Goal: Transaction & Acquisition: Purchase product/service

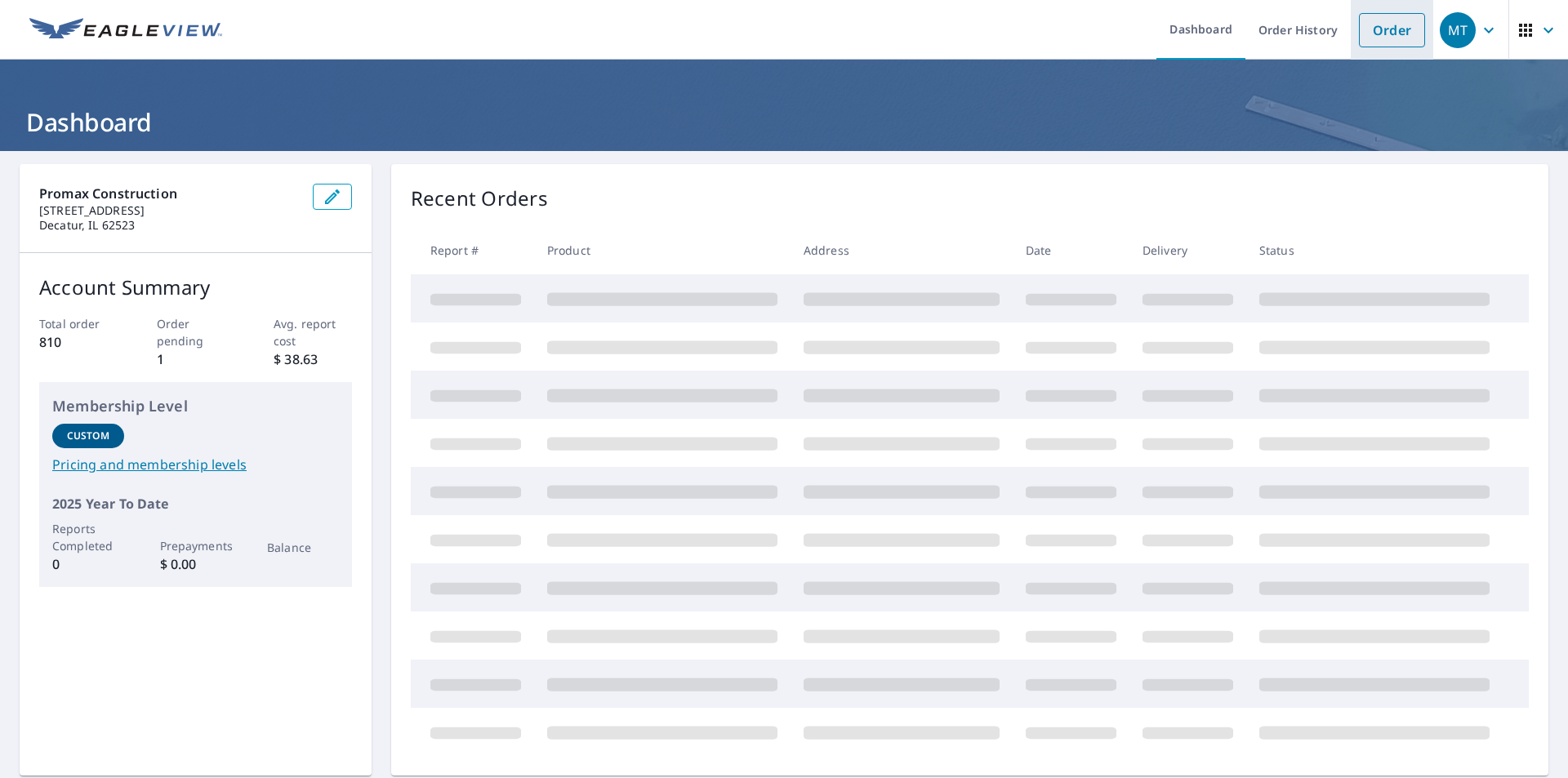
click at [1396, 25] on link "Order" at bounding box center [1392, 30] width 66 height 34
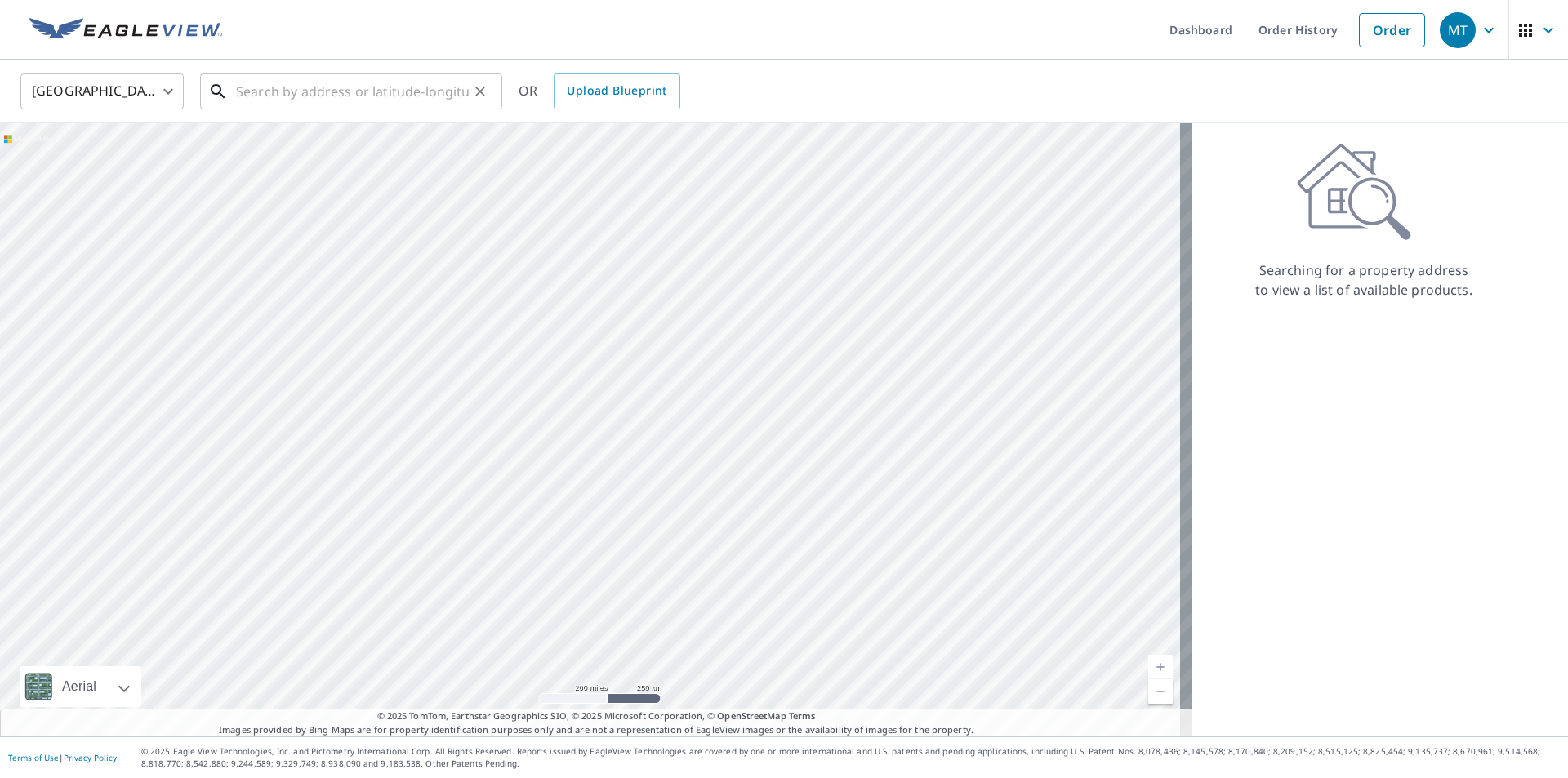
click at [320, 100] on input "text" at bounding box center [352, 91] width 232 height 46
paste input "[STREET_ADDRESS]"
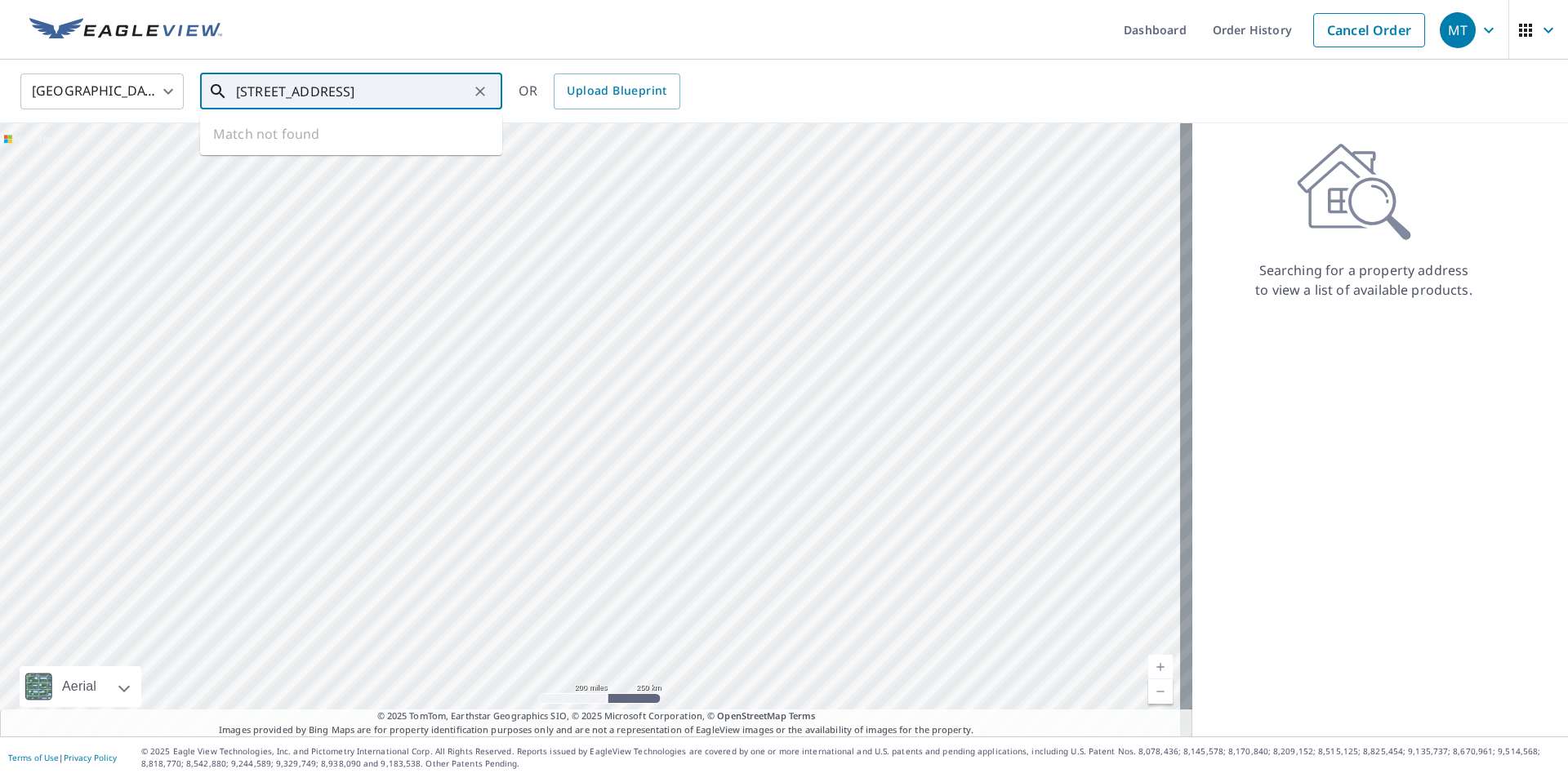
scroll to position [0, 7]
click at [358, 139] on span "[STREET_ADDRESS]" at bounding box center [360, 139] width 256 height 20
type input "[STREET_ADDRESS]"
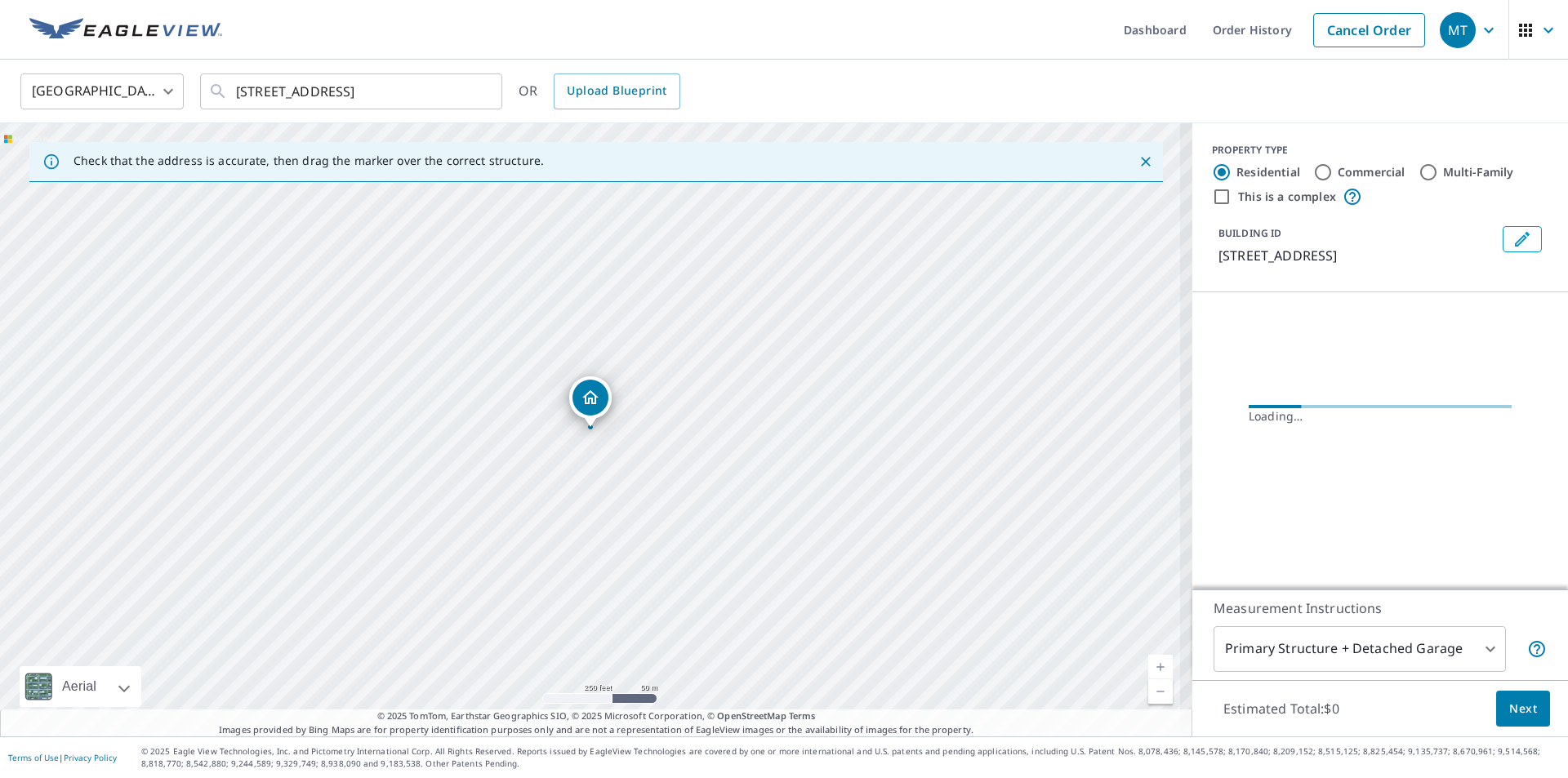
scroll to position [0, 0]
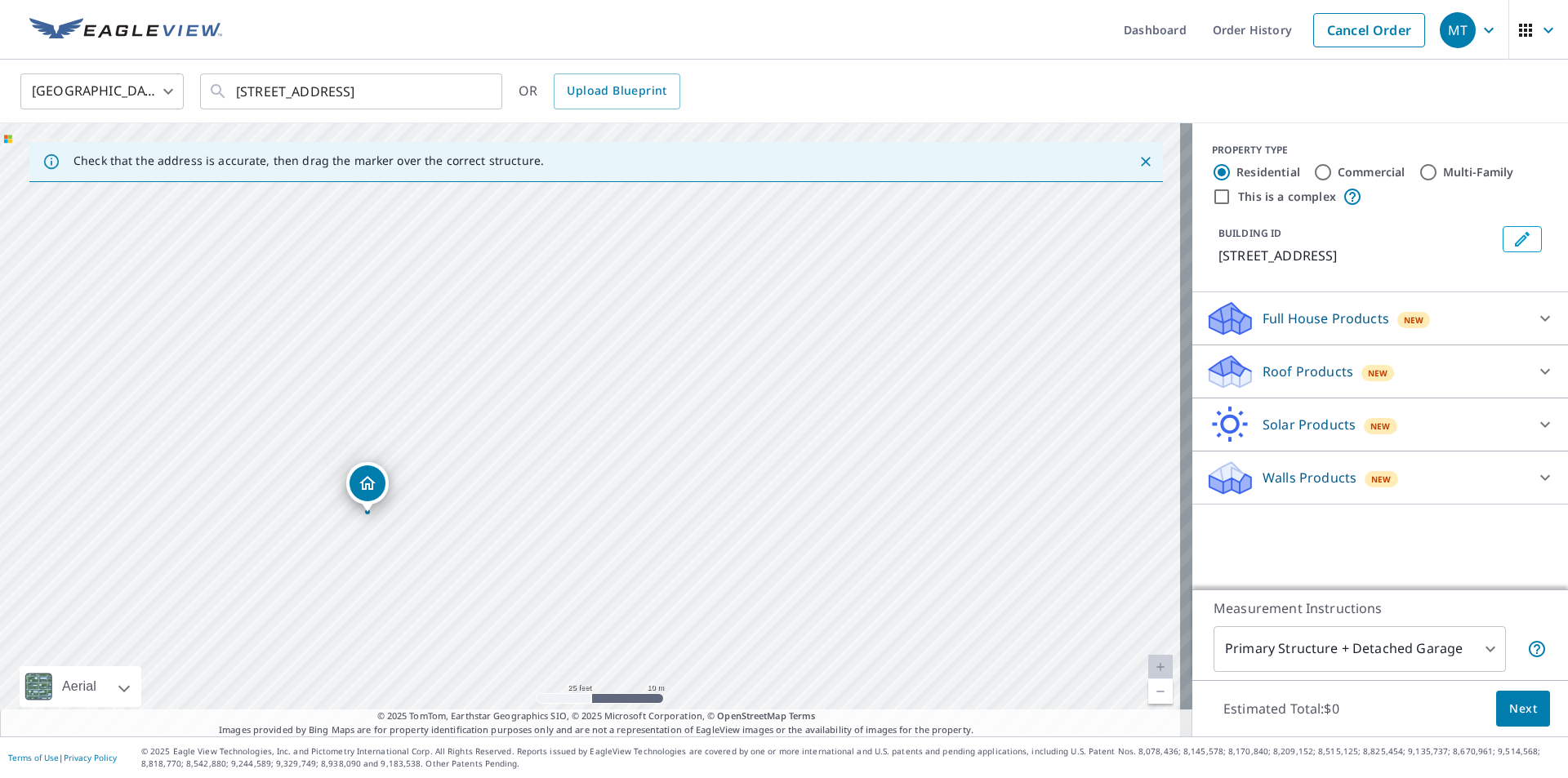
drag, startPoint x: 622, startPoint y: 541, endPoint x: 779, endPoint y: 247, distance: 333.3
click at [822, 154] on div "Check that the address is accurate, then drag the marker over the correct struc…" at bounding box center [596, 430] width 1192 height 614
drag, startPoint x: 620, startPoint y: 484, endPoint x: 850, endPoint y: 248, distance: 329.5
click at [850, 248] on div "[STREET_ADDRESS]" at bounding box center [596, 430] width 1192 height 614
drag, startPoint x: 681, startPoint y: 525, endPoint x: 838, endPoint y: 325, distance: 254.3
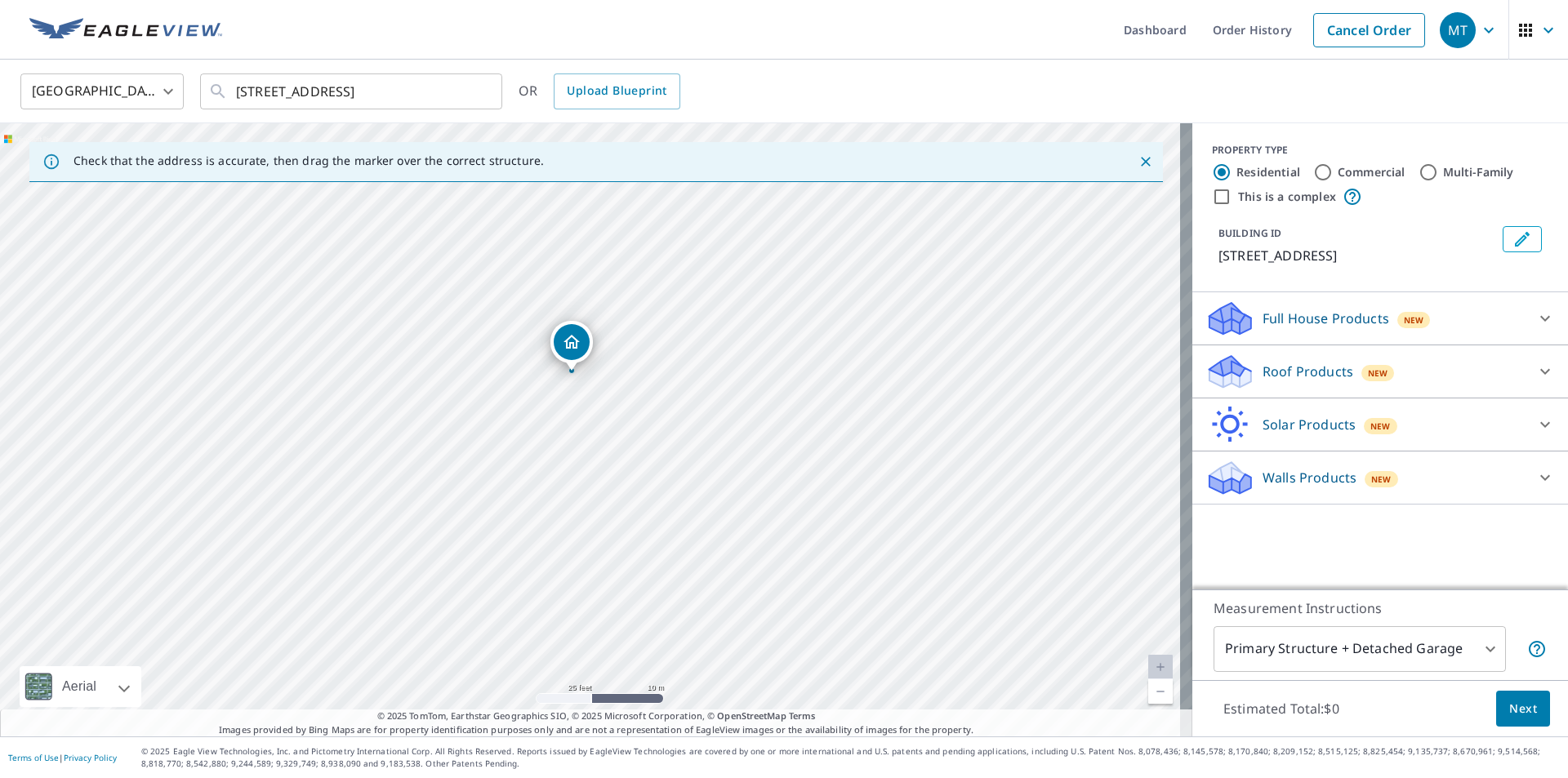
click at [838, 325] on div "[STREET_ADDRESS]" at bounding box center [596, 430] width 1192 height 614
click at [1368, 368] on span "New" at bounding box center [1378, 374] width 21 height 13
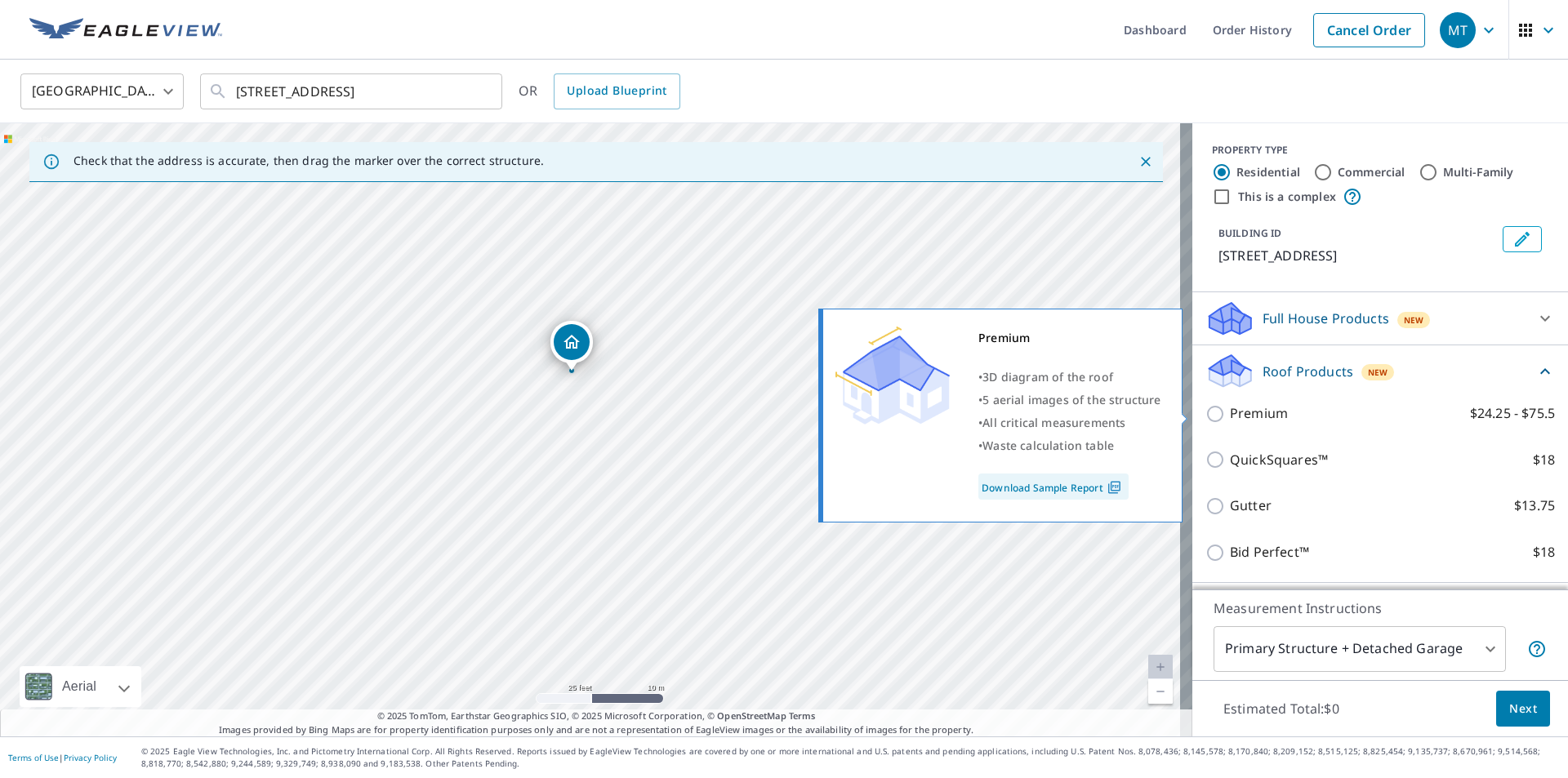
click at [1297, 416] on label "Premium $24.25 - $75.5" at bounding box center [1391, 413] width 325 height 21
click at [1229, 416] on input "Premium $24.25 - $75.5" at bounding box center [1218, 414] width 25 height 20
checkbox input "true"
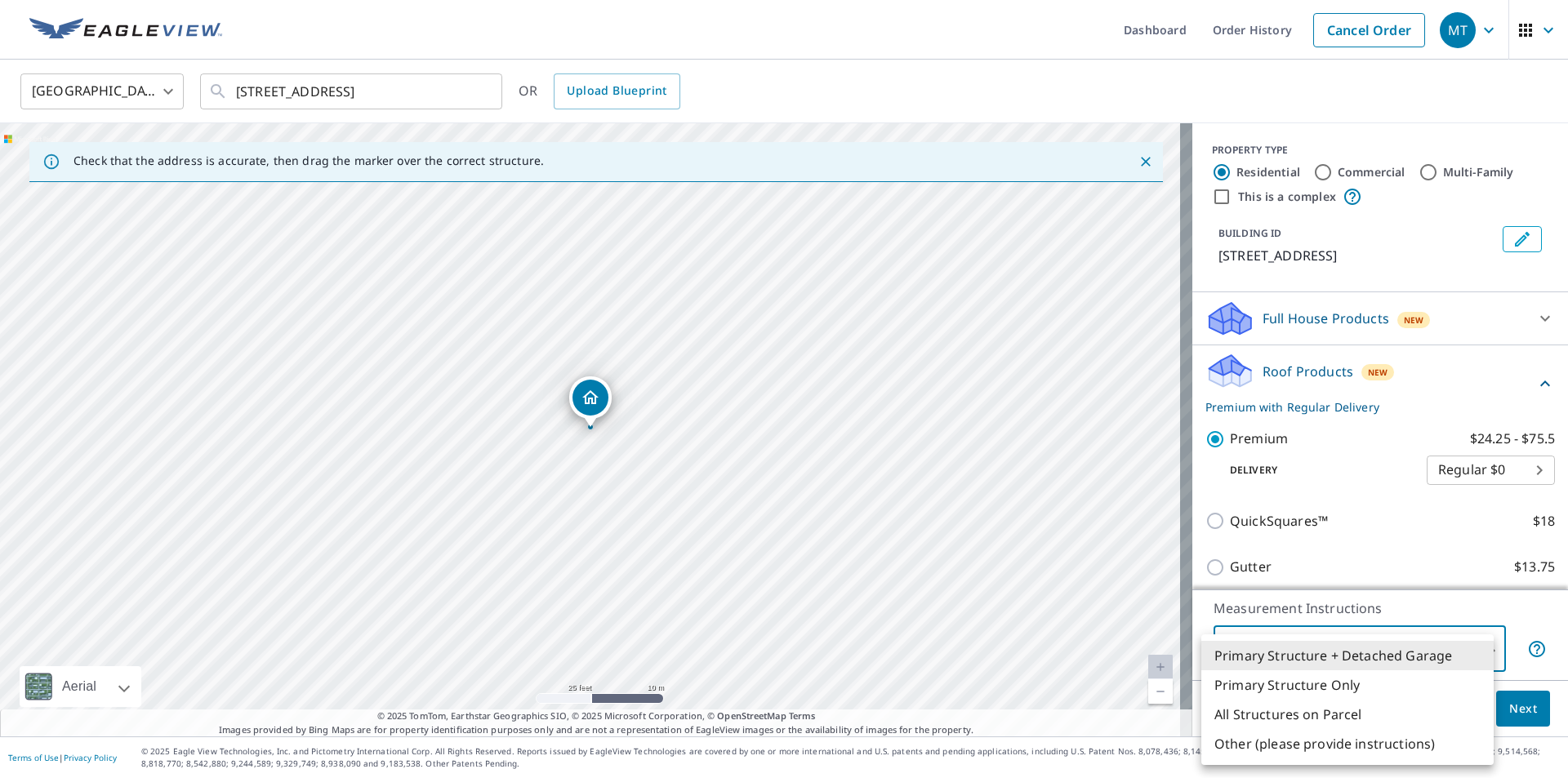
click at [1326, 640] on body "MT MT Dashboard Order History Cancel Order MT [GEOGRAPHIC_DATA] [GEOGRAPHIC_DAT…" at bounding box center [784, 389] width 1568 height 778
click at [1312, 682] on li "Primary Structure Only" at bounding box center [1347, 685] width 292 height 29
type input "2"
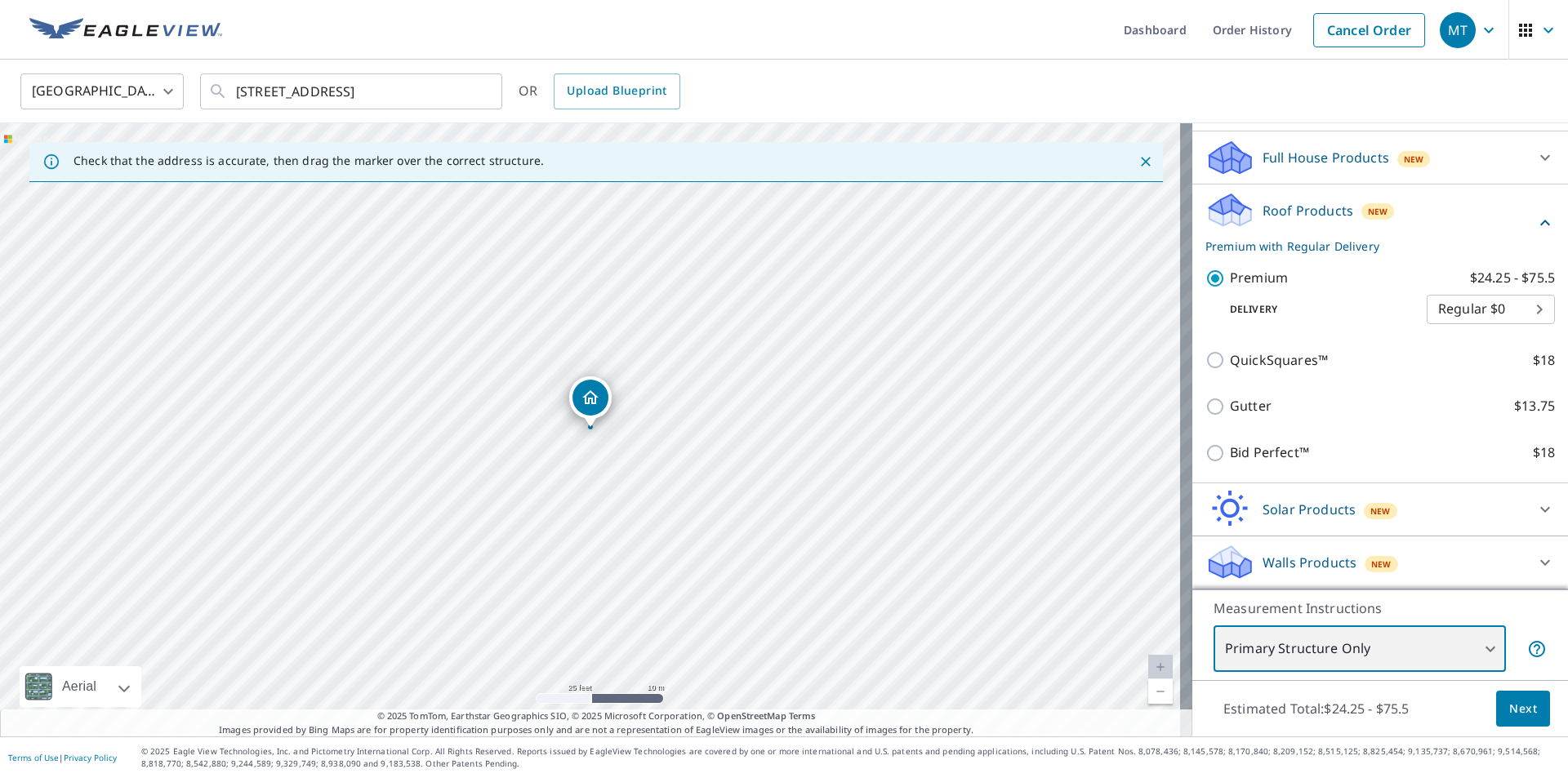
scroll to position [79, 0]
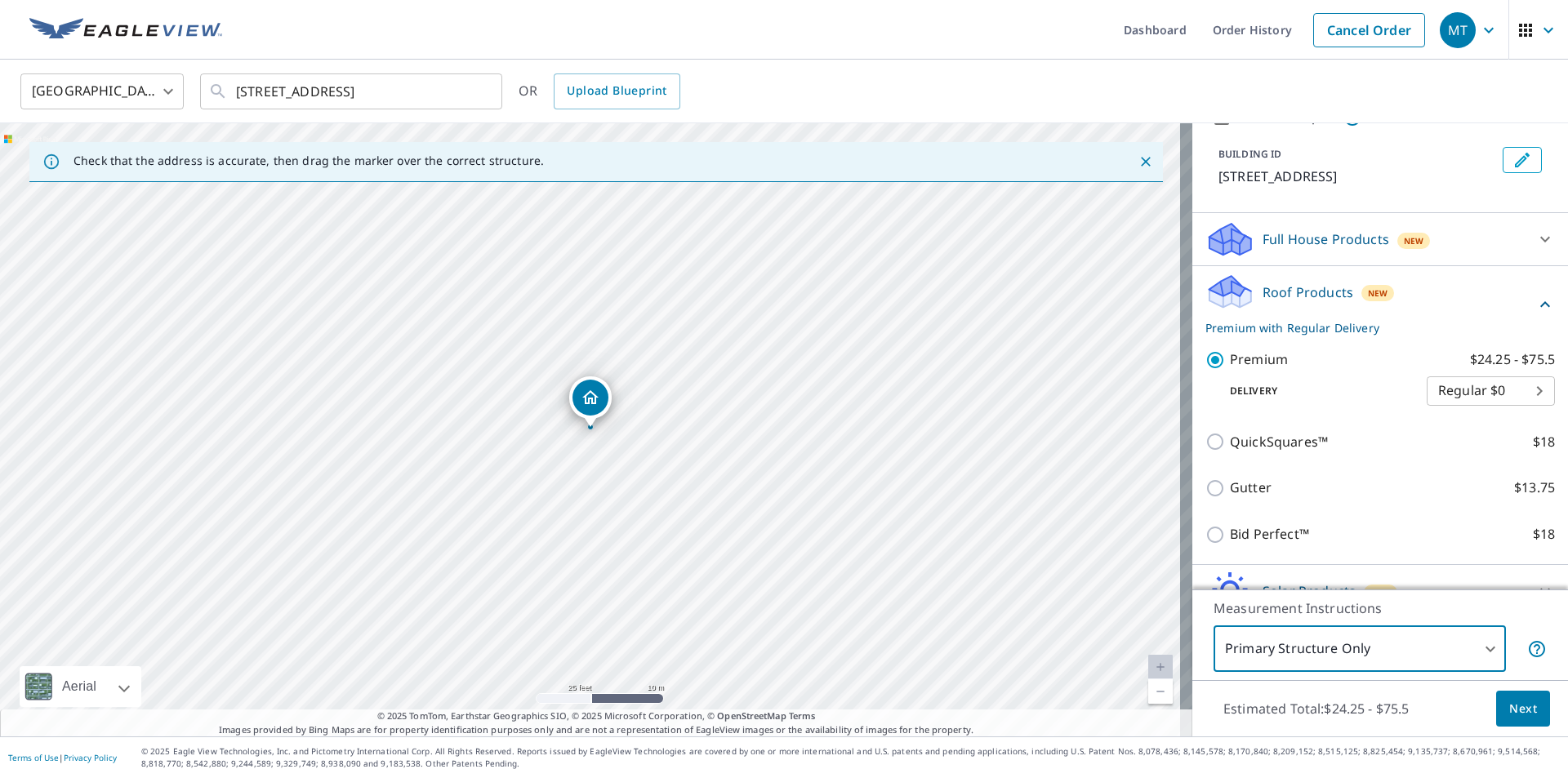
click at [1531, 712] on button "Next" at bounding box center [1522, 709] width 54 height 37
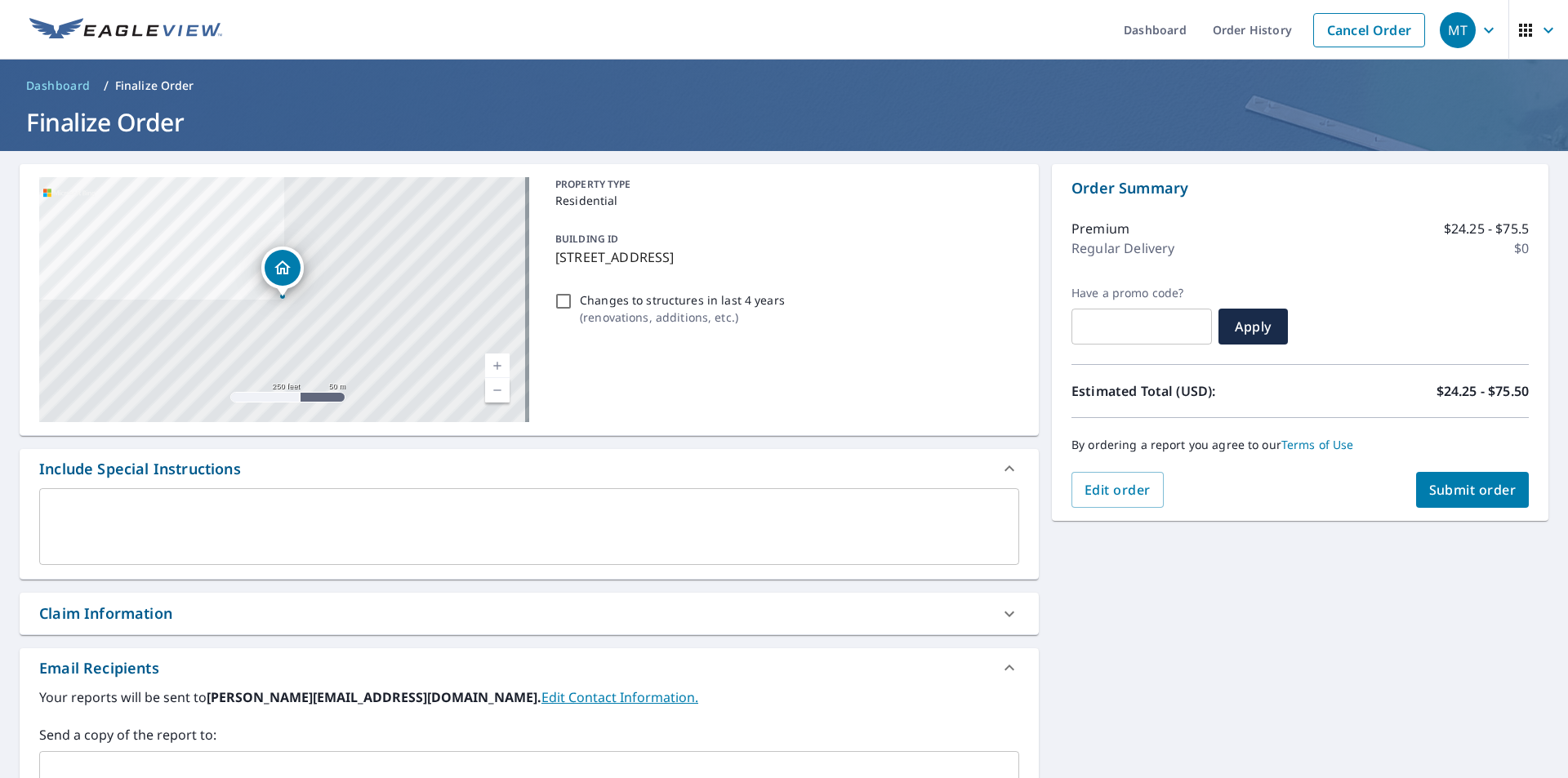
click at [1436, 502] on button "Submit order" at bounding box center [1473, 490] width 114 height 36
